Goal: Check status: Check status

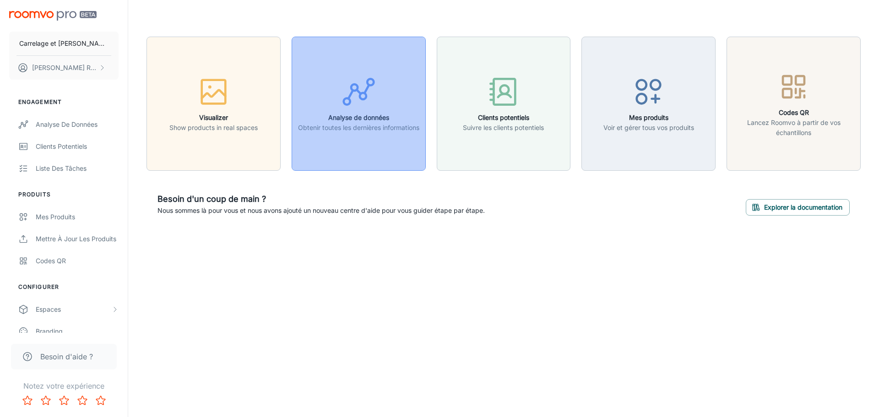
click at [351, 105] on div "button" at bounding box center [358, 94] width 121 height 38
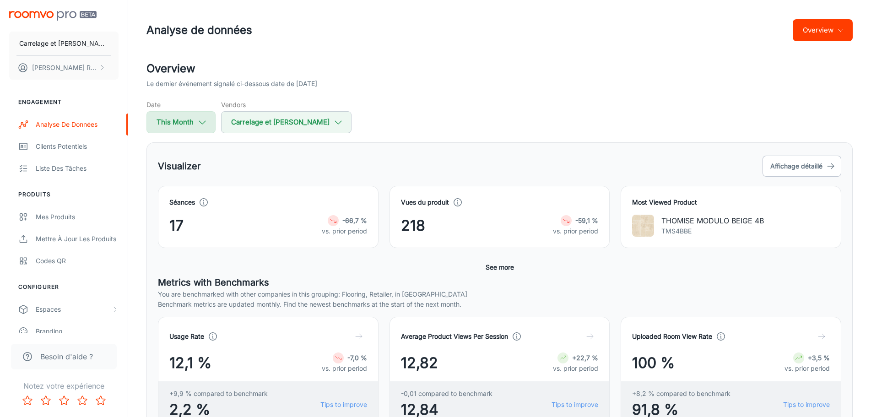
click at [201, 125] on icon "button" at bounding box center [202, 122] width 10 height 10
select select "7"
select select "2025"
select select "7"
select select "2025"
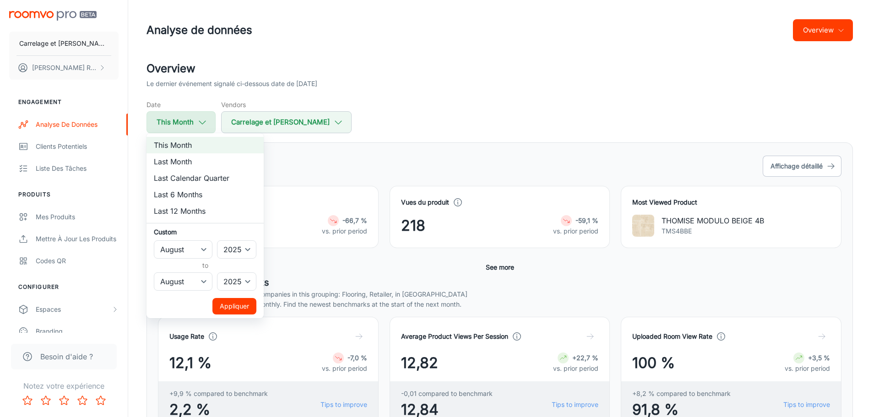
click at [201, 125] on div at bounding box center [439, 208] width 879 height 417
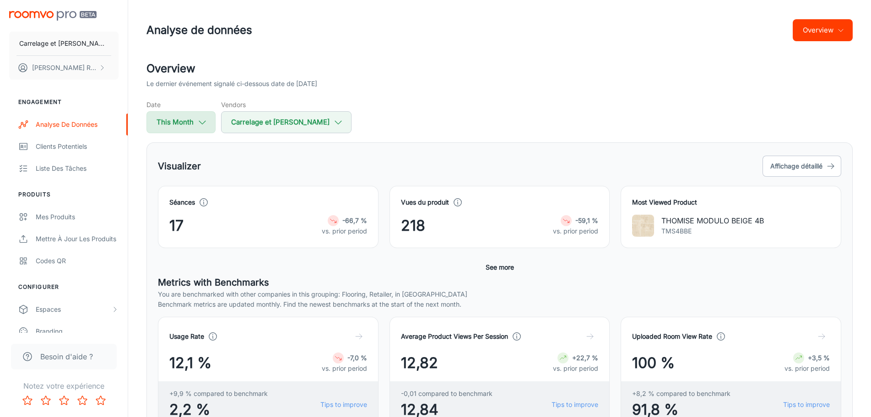
click at [192, 122] on button "This Month" at bounding box center [180, 122] width 69 height 22
select select "7"
select select "2025"
select select "7"
select select "2025"
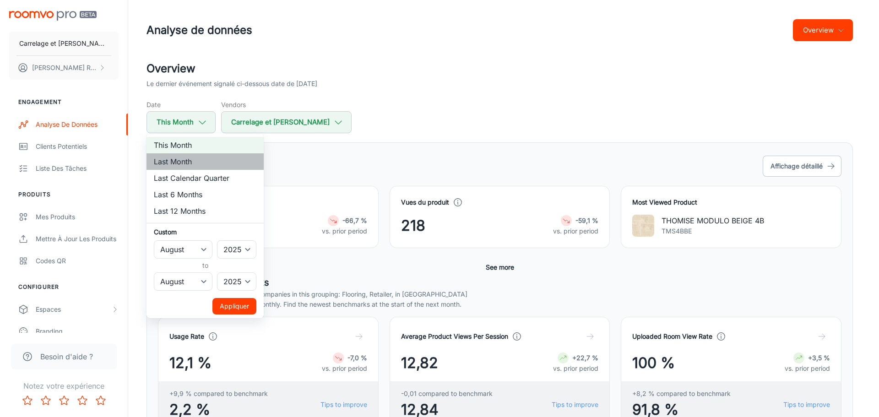
click at [192, 165] on li "Last Month" at bounding box center [204, 161] width 117 height 16
select select "6"
click at [237, 305] on button "Appliquer" at bounding box center [234, 306] width 44 height 16
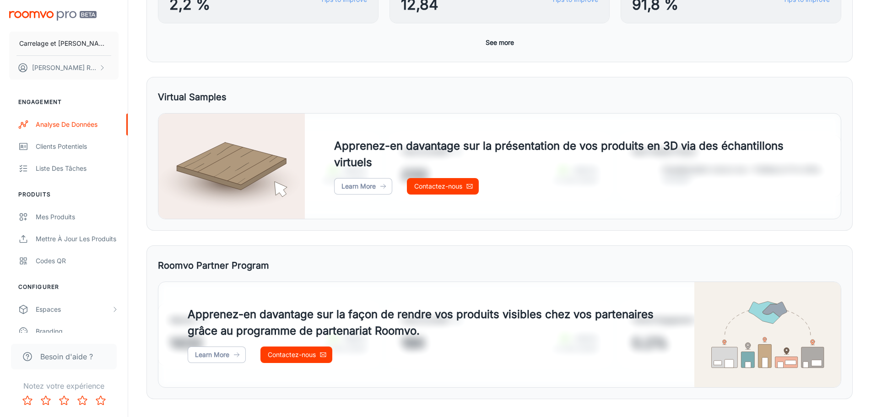
scroll to position [424, 0]
